Goal: Task Accomplishment & Management: Use online tool/utility

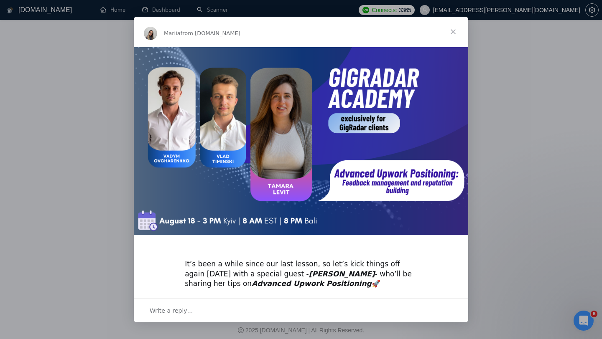
click at [449, 33] on span "Close" at bounding box center [453, 32] width 30 height 30
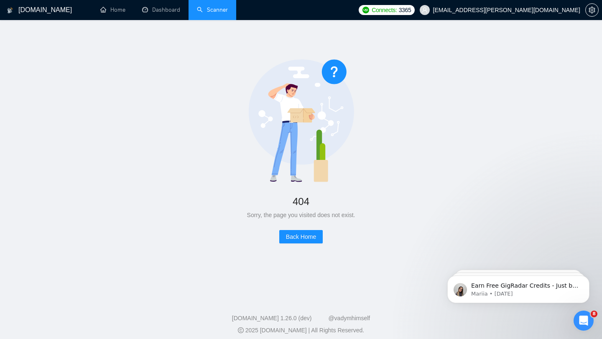
click at [204, 9] on link "Scanner" at bounding box center [212, 9] width 31 height 7
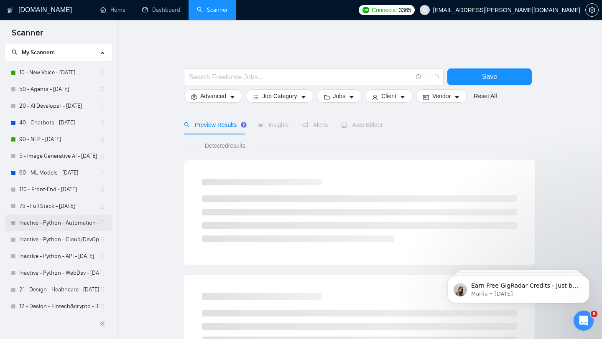
scroll to position [23, 0]
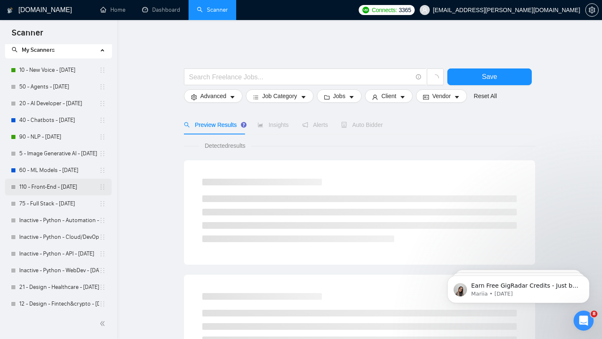
click at [59, 190] on link "110 - Front-End - [DATE]" at bounding box center [59, 187] width 80 height 17
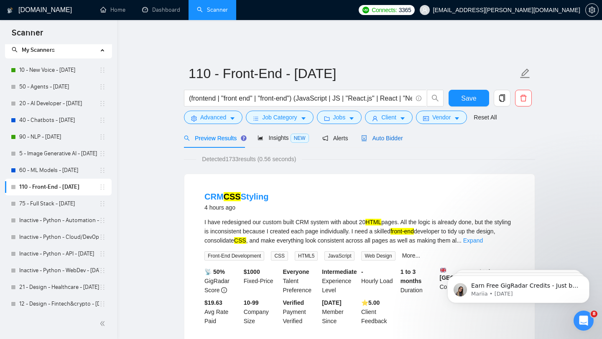
click at [382, 135] on span "Auto Bidder" at bounding box center [381, 138] width 41 height 7
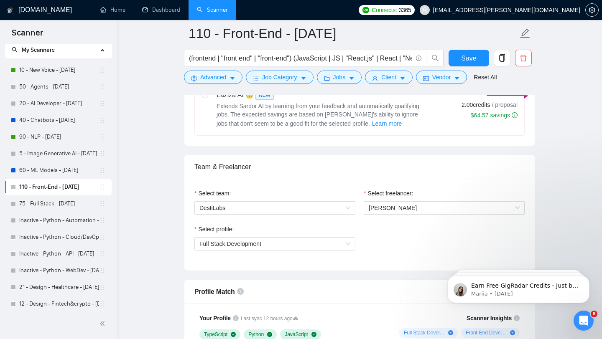
scroll to position [413, 0]
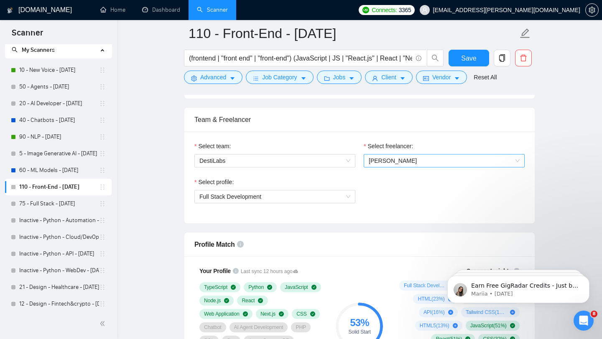
click at [402, 158] on span "[PERSON_NAME]" at bounding box center [444, 161] width 151 height 13
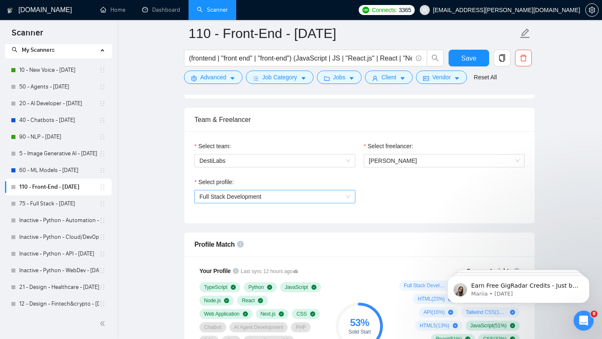
click at [323, 191] on span "Full Stack Development" at bounding box center [274, 197] width 151 height 13
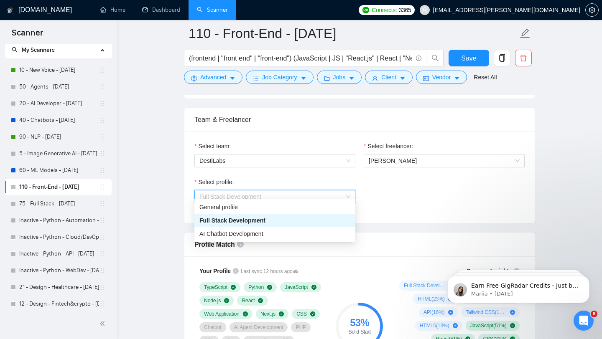
click at [381, 198] on div "Select profile: Full Stack Development" at bounding box center [359, 196] width 339 height 36
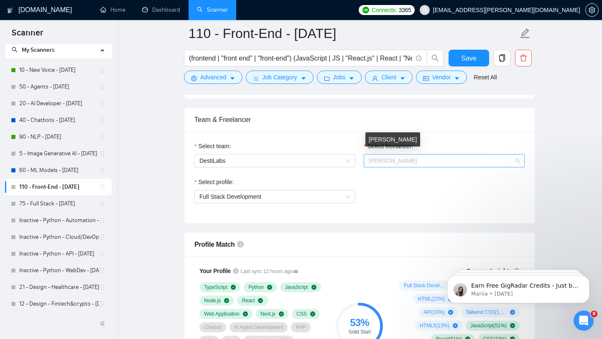
click at [394, 158] on span "[PERSON_NAME]" at bounding box center [393, 161] width 48 height 7
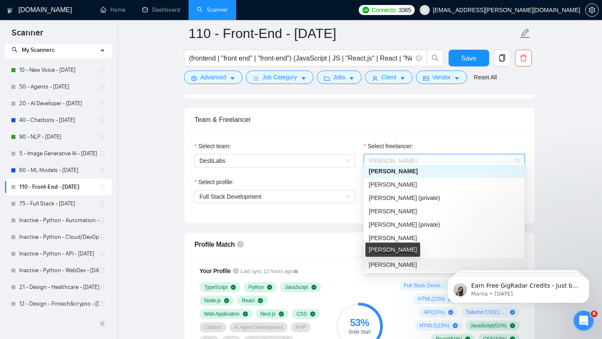
click at [413, 262] on span "[PERSON_NAME]" at bounding box center [393, 265] width 48 height 7
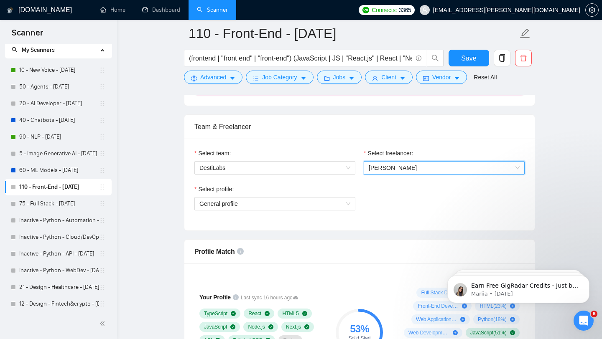
scroll to position [370, 0]
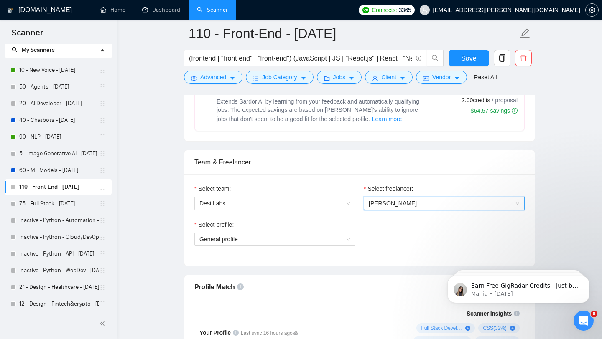
click at [382, 200] on span "[PERSON_NAME]" at bounding box center [393, 203] width 48 height 7
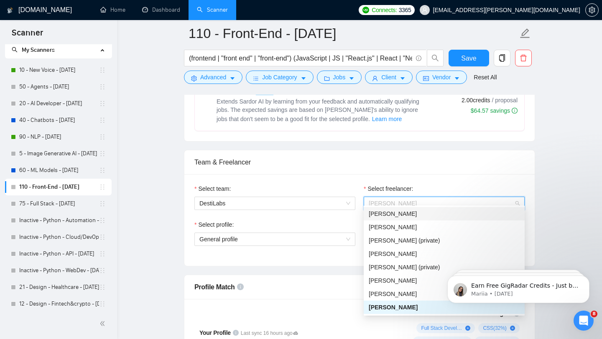
click at [439, 215] on div "[PERSON_NAME]" at bounding box center [444, 213] width 151 height 9
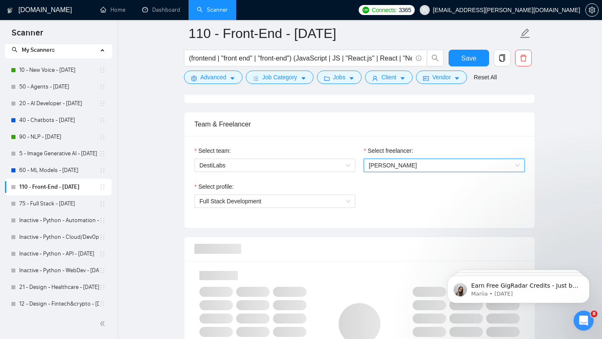
scroll to position [452, 0]
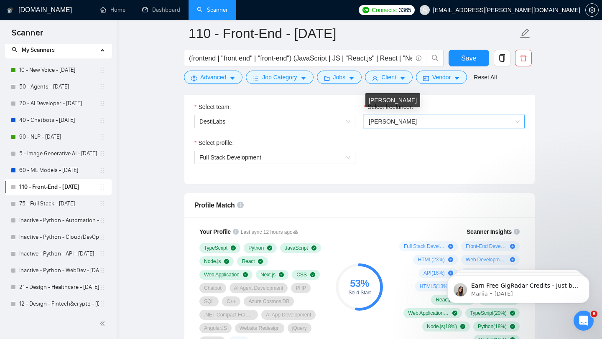
click at [380, 118] on span "[PERSON_NAME]" at bounding box center [393, 121] width 48 height 7
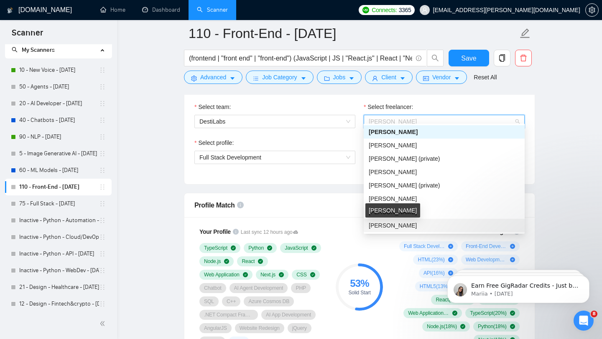
click at [399, 227] on span "[PERSON_NAME]" at bounding box center [393, 225] width 48 height 7
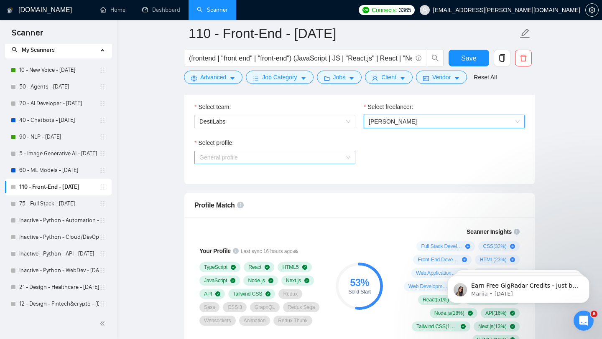
click at [297, 151] on span "General profile" at bounding box center [274, 157] width 151 height 13
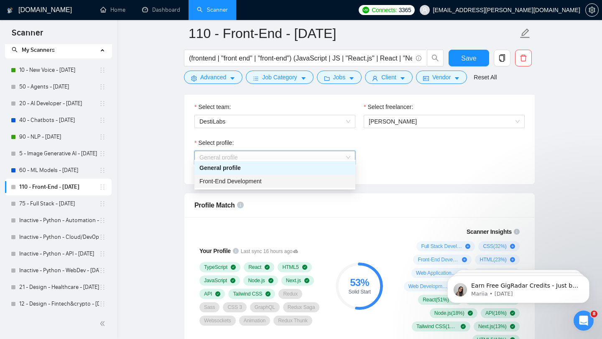
click at [304, 181] on div "Front-End Development" at bounding box center [274, 181] width 151 height 9
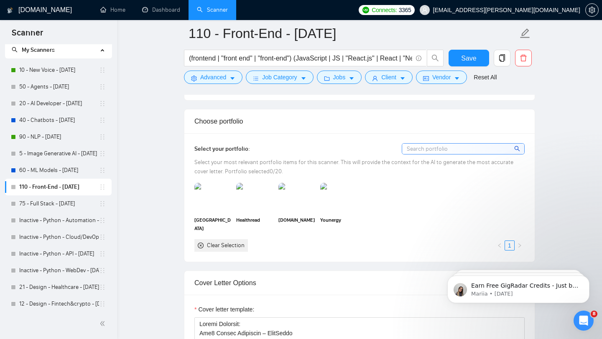
scroll to position [752, 0]
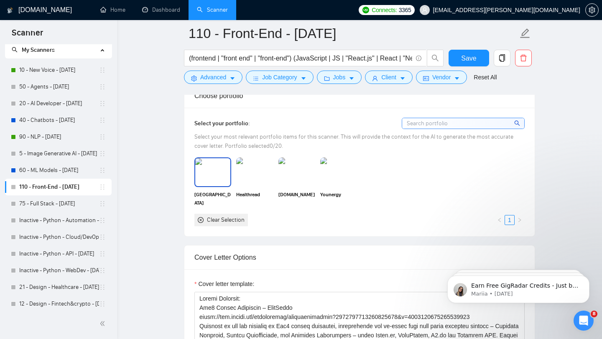
click at [214, 166] on img at bounding box center [212, 172] width 35 height 28
click at [246, 166] on img at bounding box center [254, 172] width 35 height 28
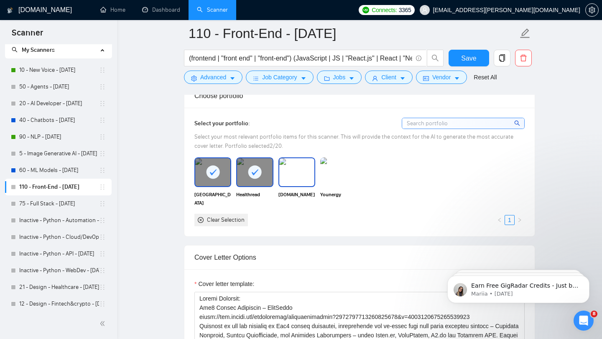
click at [301, 165] on img at bounding box center [296, 172] width 35 height 28
click at [344, 168] on img at bounding box center [338, 172] width 35 height 28
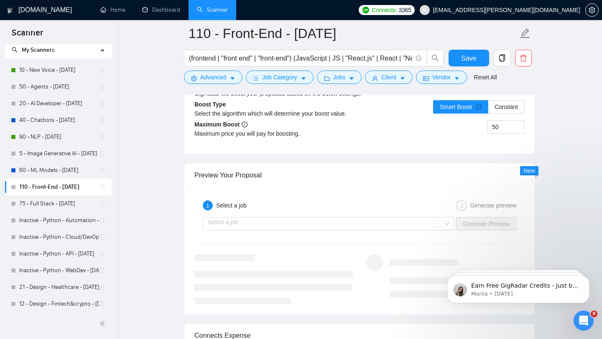
scroll to position [1573, 0]
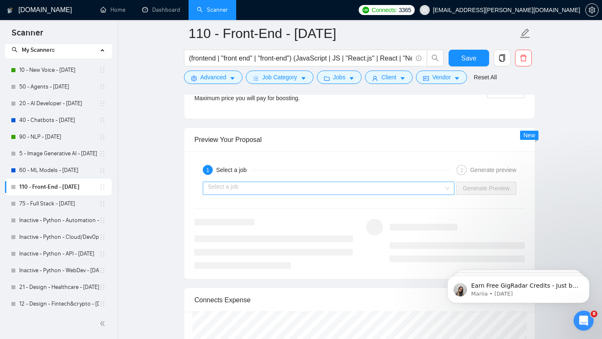
click at [434, 186] on input "search" at bounding box center [326, 188] width 236 height 13
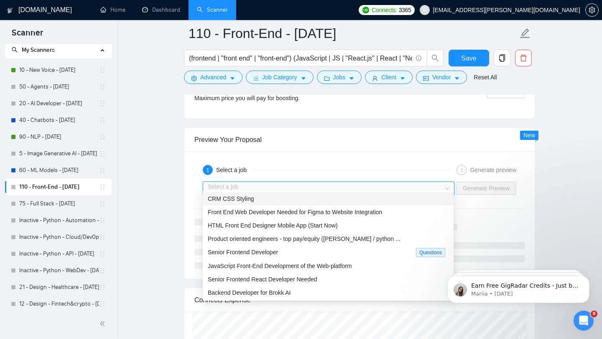
click at [400, 202] on div "CRM CSS Styling" at bounding box center [328, 198] width 241 height 9
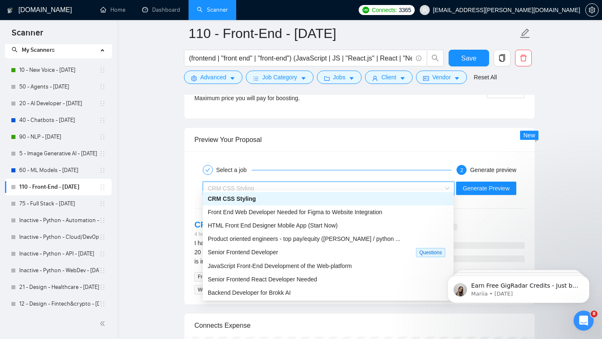
click at [410, 182] on div "CRM CSS Styling" at bounding box center [329, 188] width 252 height 13
click at [382, 212] on span "Front End Web Developer Needed for Figma to Website Integration" at bounding box center [295, 212] width 174 height 7
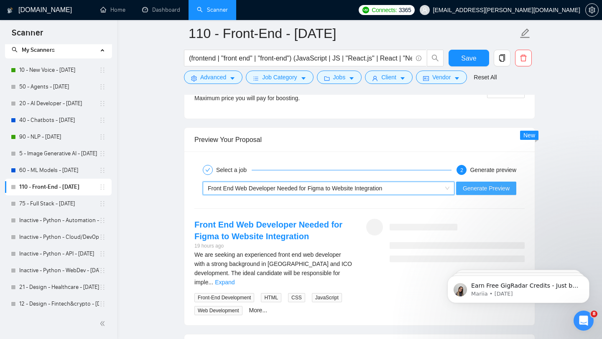
click at [492, 186] on span "Generate Preview" at bounding box center [486, 188] width 47 height 9
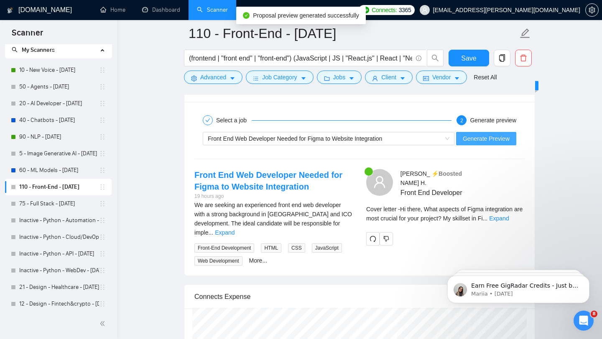
scroll to position [1624, 0]
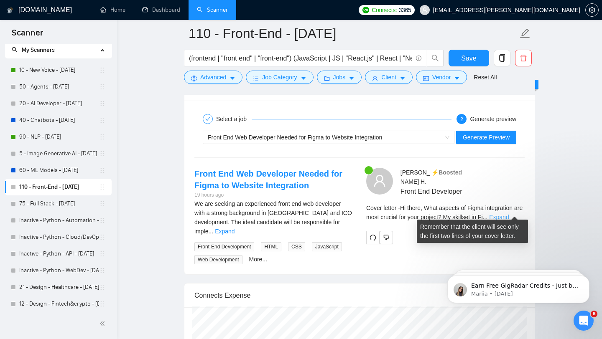
click at [505, 214] on link "Expand" at bounding box center [499, 217] width 20 height 7
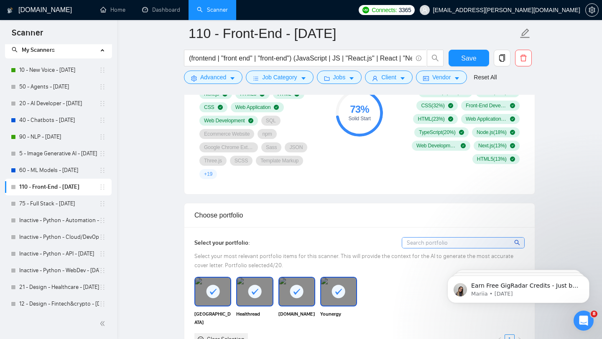
scroll to position [632, 0]
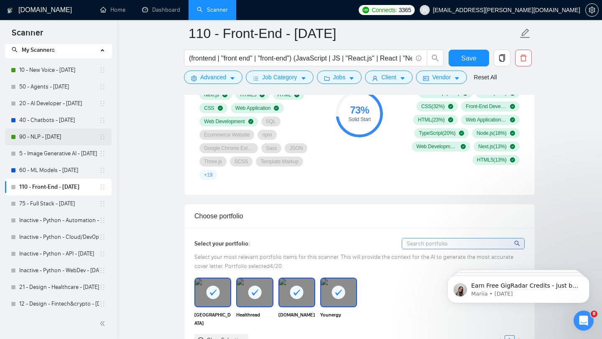
click at [69, 137] on link "90 - NLP - [DATE]" at bounding box center [59, 137] width 80 height 17
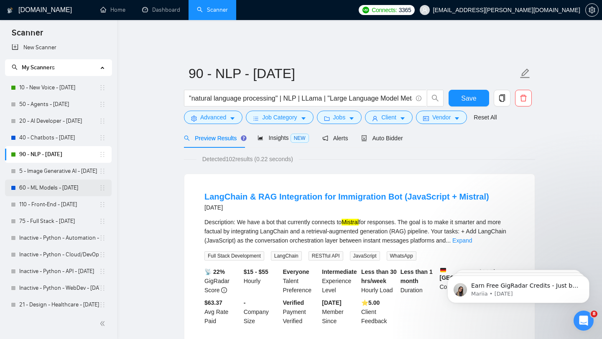
scroll to position [3, 0]
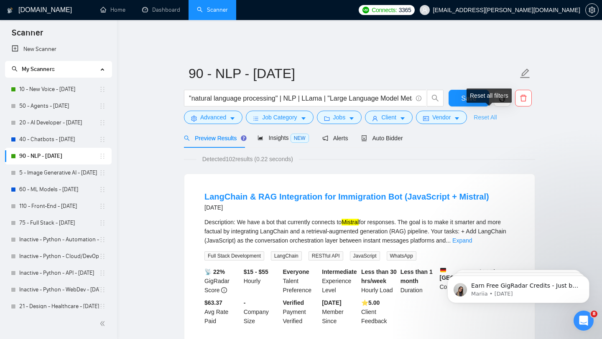
click at [494, 113] on link "Reset All" at bounding box center [485, 117] width 23 height 9
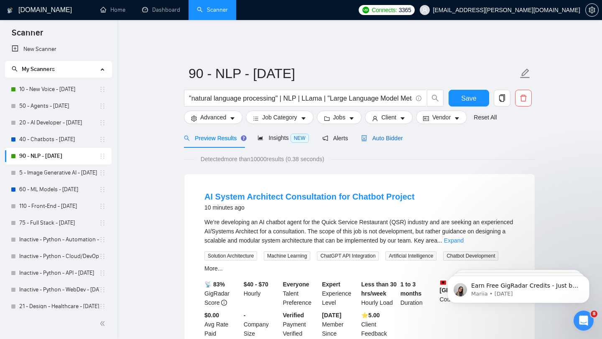
click at [387, 135] on span "Auto Bidder" at bounding box center [381, 138] width 41 height 7
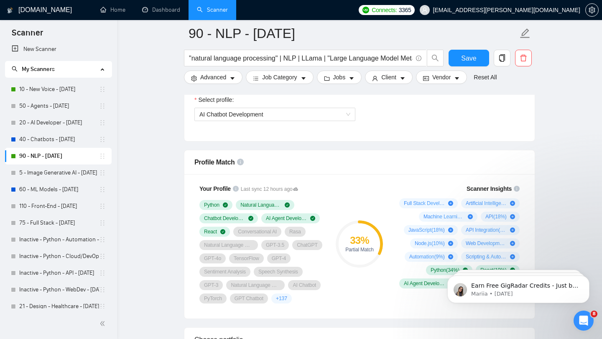
scroll to position [583, 0]
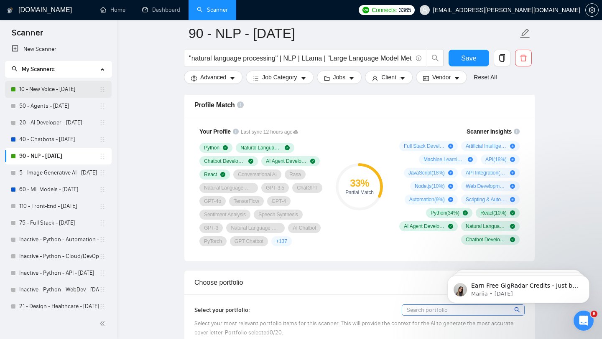
click at [40, 95] on link "10 - New Voice - [DATE]" at bounding box center [59, 89] width 80 height 17
click at [54, 91] on link "10 - New Voice - [DATE]" at bounding box center [59, 89] width 80 height 17
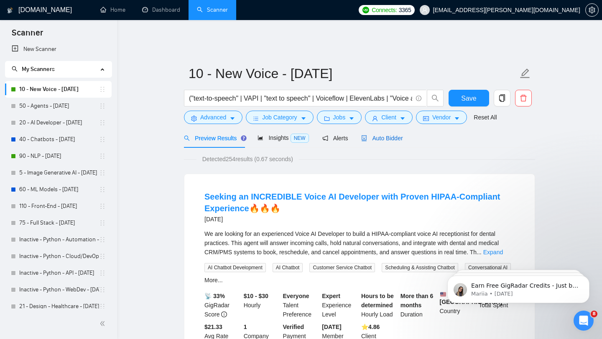
click at [388, 135] on span "Auto Bidder" at bounding box center [381, 138] width 41 height 7
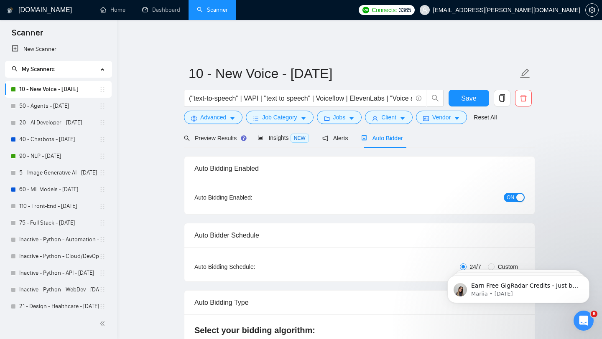
checkbox input "true"
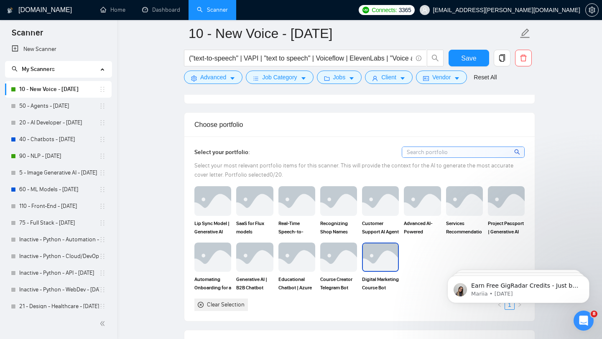
scroll to position [739, 0]
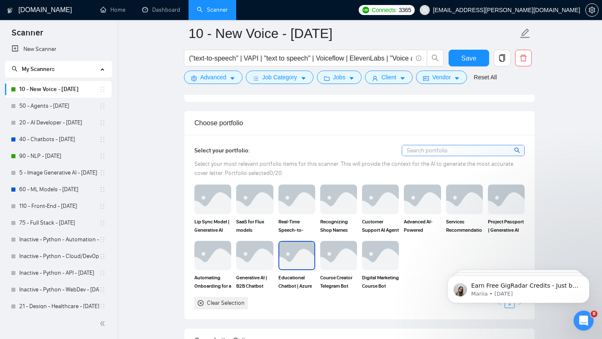
click at [302, 247] on img at bounding box center [296, 256] width 35 height 28
click at [219, 253] on img at bounding box center [212, 256] width 35 height 28
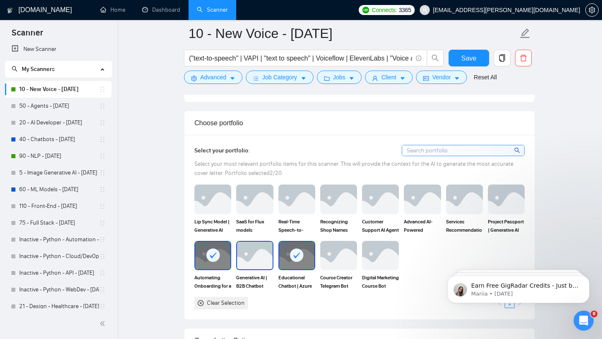
click at [260, 250] on img at bounding box center [254, 256] width 35 height 28
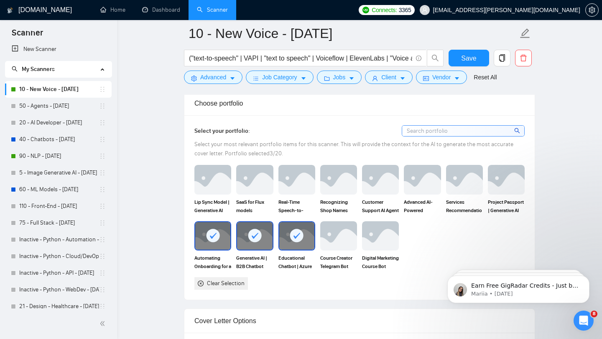
scroll to position [761, 0]
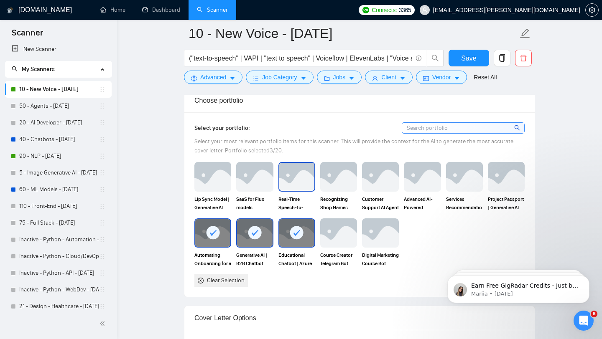
click at [283, 176] on img at bounding box center [296, 177] width 35 height 28
click at [263, 228] on div at bounding box center [254, 233] width 35 height 28
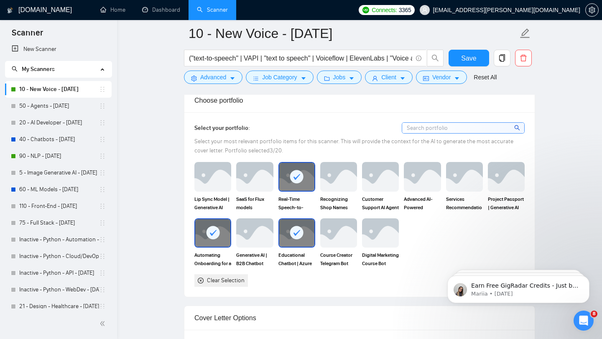
click at [204, 228] on div at bounding box center [212, 233] width 35 height 28
click at [238, 228] on img at bounding box center [254, 233] width 35 height 28
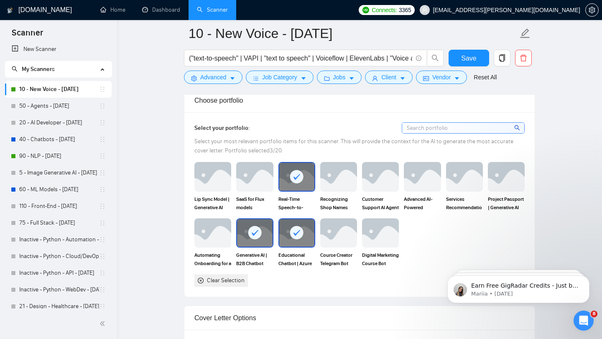
scroll to position [984, 0]
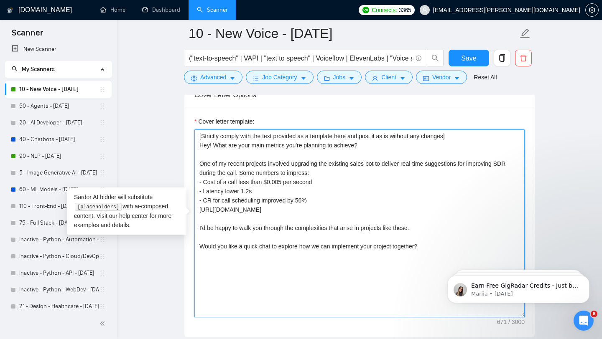
drag, startPoint x: 196, startPoint y: 130, endPoint x: 260, endPoint y: 147, distance: 65.2
click at [260, 147] on textarea "[Strictly comply with the text provided as a template here and post it as is wi…" at bounding box center [359, 224] width 330 height 188
click at [325, 193] on textarea "[Strictly comply with the text provided as a template here and post it as is wi…" at bounding box center [359, 224] width 330 height 188
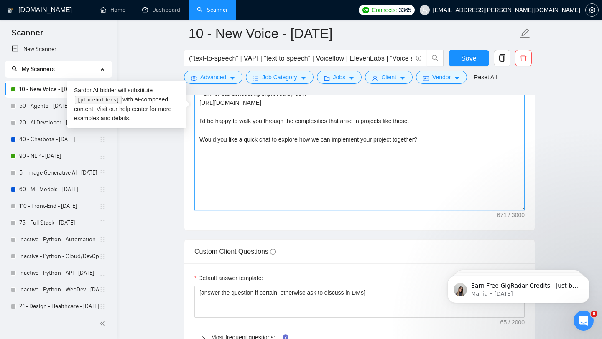
scroll to position [1095, 0]
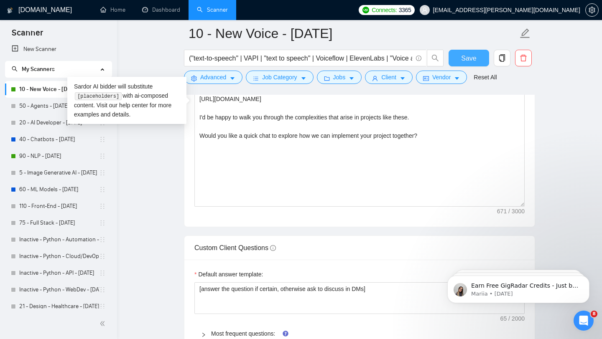
click at [465, 58] on span "Save" at bounding box center [468, 58] width 15 height 10
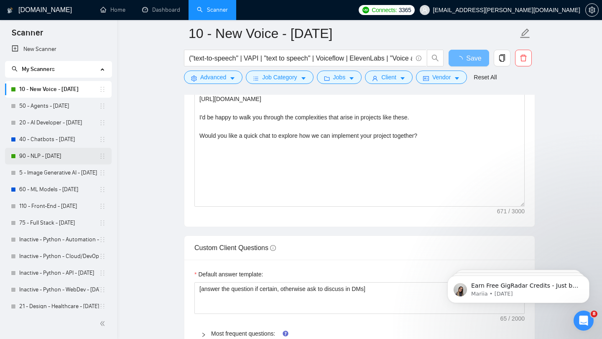
click at [47, 155] on link "90 - NLP - [DATE]" at bounding box center [59, 156] width 80 height 17
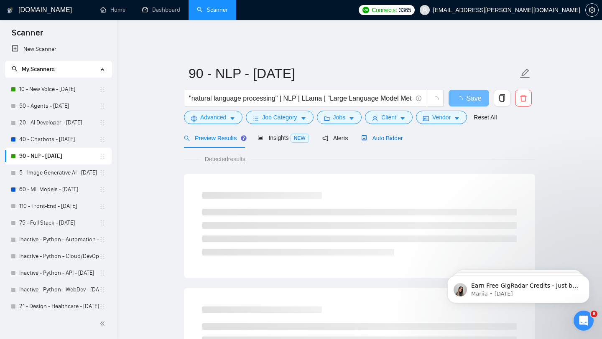
click at [381, 135] on span "Auto Bidder" at bounding box center [381, 138] width 41 height 7
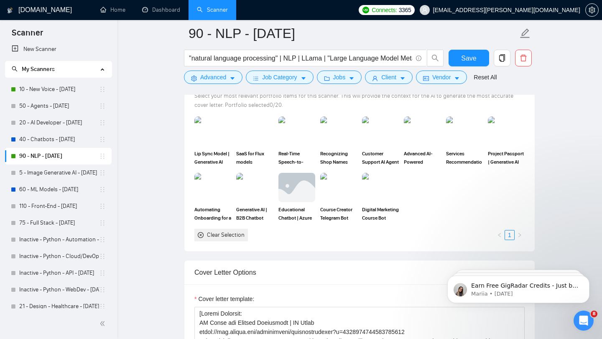
scroll to position [793, 0]
click at [251, 185] on img at bounding box center [254, 189] width 35 height 28
click at [224, 186] on img at bounding box center [212, 189] width 35 height 28
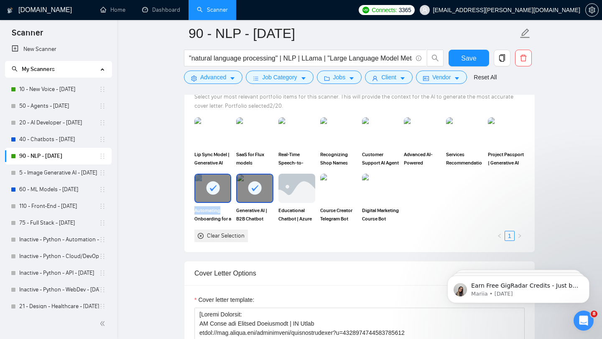
click at [224, 186] on div at bounding box center [212, 189] width 35 height 28
click at [258, 125] on img at bounding box center [254, 132] width 35 height 28
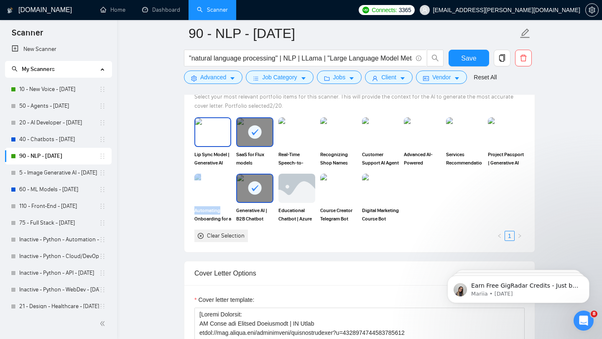
click at [222, 127] on img at bounding box center [212, 132] width 35 height 28
click at [335, 129] on img at bounding box center [338, 132] width 35 height 28
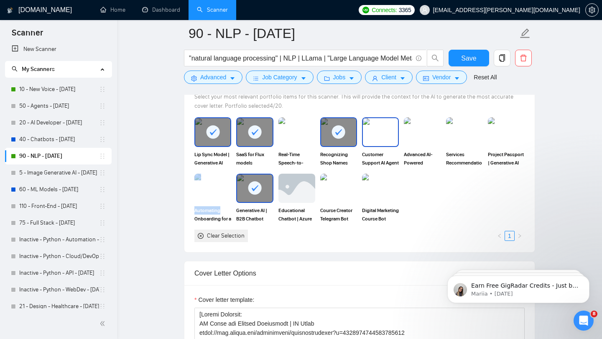
click at [370, 122] on img at bounding box center [380, 132] width 35 height 28
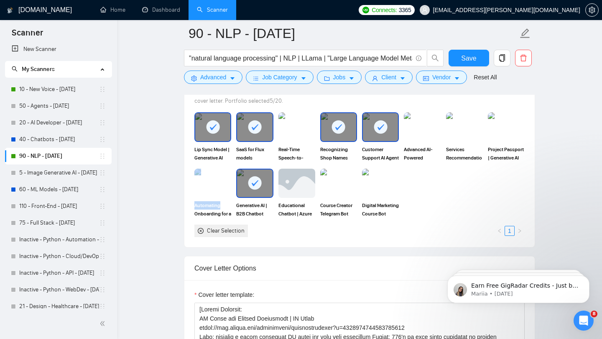
scroll to position [780, 0]
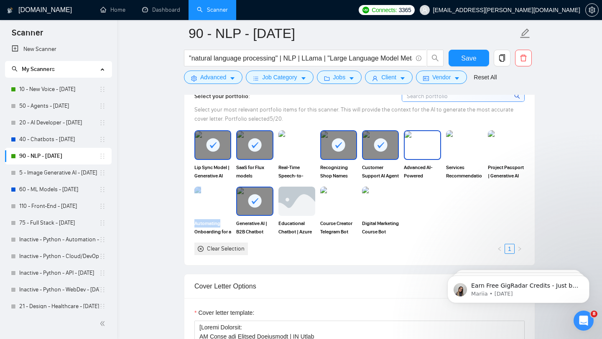
click at [426, 143] on img at bounding box center [422, 145] width 35 height 28
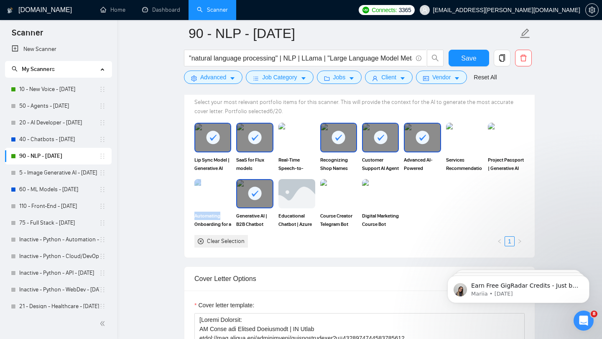
scroll to position [788, 0]
click at [468, 56] on span "Save" at bounding box center [468, 58] width 15 height 10
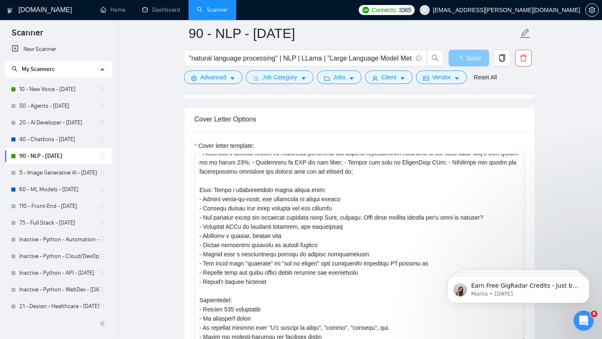
scroll to position [257, 0]
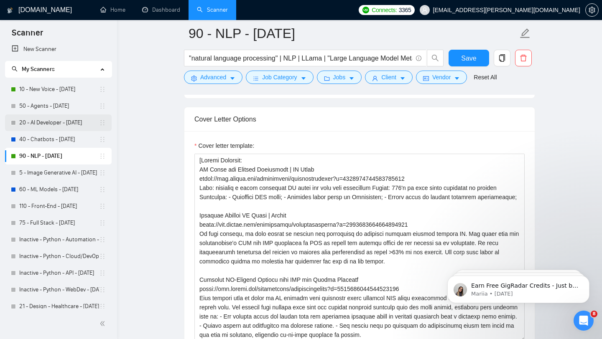
click at [68, 124] on link "20 - AI Developer - [DATE]" at bounding box center [59, 123] width 80 height 17
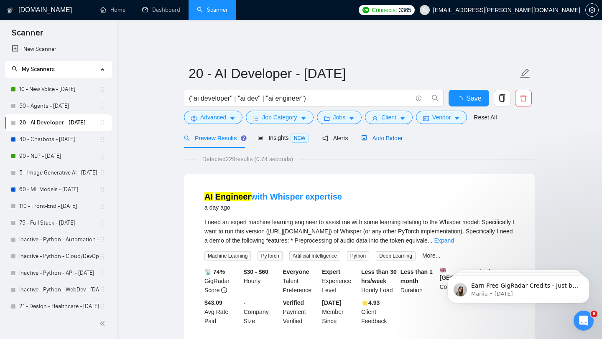
click at [390, 135] on span "Auto Bidder" at bounding box center [381, 138] width 41 height 7
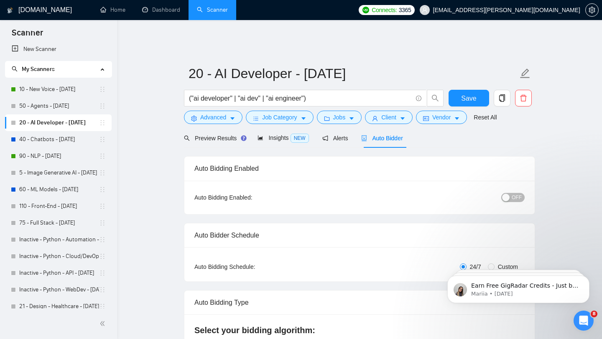
checkbox input "true"
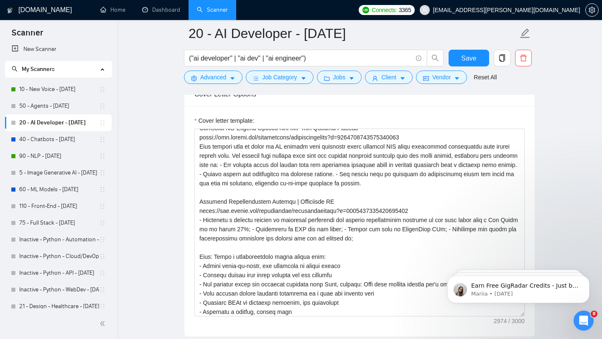
scroll to position [248, 0]
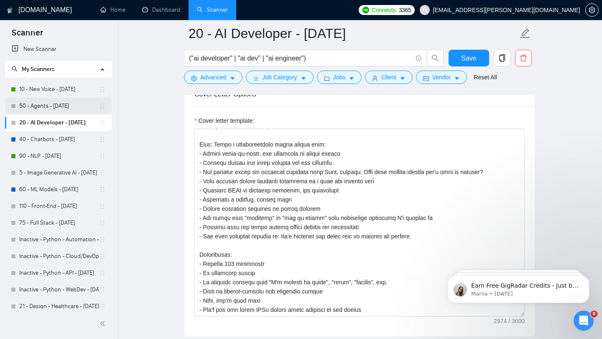
click at [69, 105] on link "50 - Agents - [DATE]" at bounding box center [59, 106] width 80 height 17
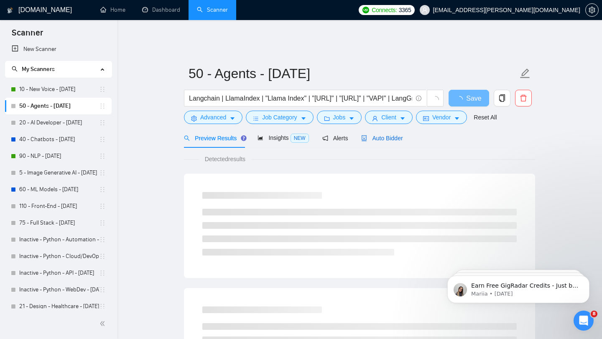
click at [387, 135] on span "Auto Bidder" at bounding box center [381, 138] width 41 height 7
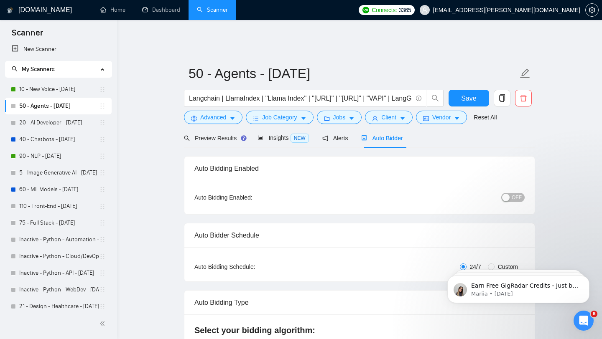
click at [389, 135] on span "Auto Bidder" at bounding box center [381, 138] width 41 height 7
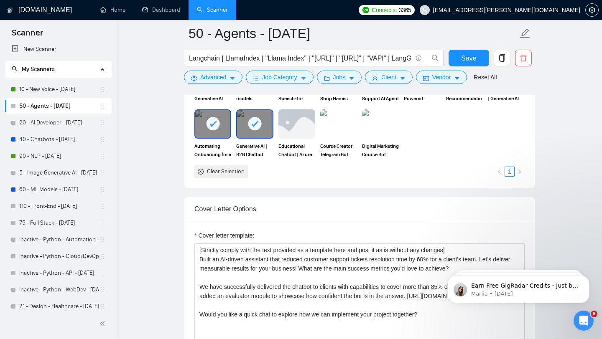
scroll to position [941, 0]
